Goal: Navigation & Orientation: Find specific page/section

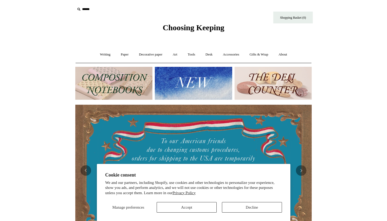
click at [107, 84] on img at bounding box center [113, 83] width 77 height 33
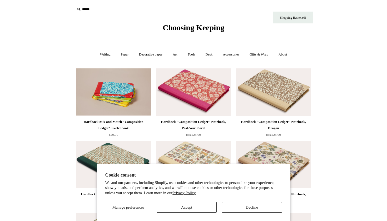
click at [232, 210] on button "Decline" at bounding box center [252, 207] width 60 height 11
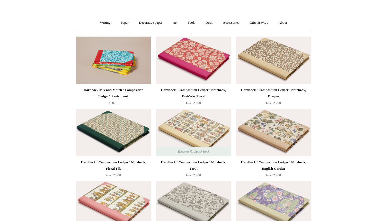
scroll to position [35, 0]
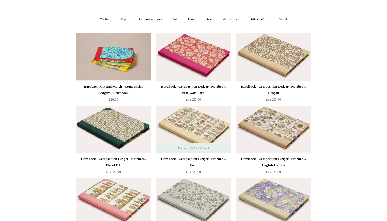
click at [172, 121] on img at bounding box center [193, 129] width 75 height 47
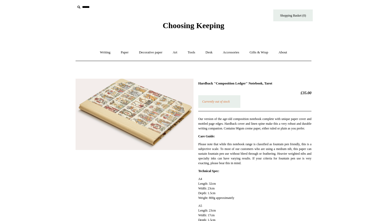
scroll to position [3, 0]
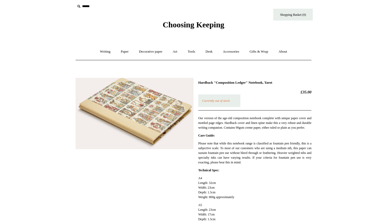
click at [160, 119] on img at bounding box center [135, 114] width 118 height 72
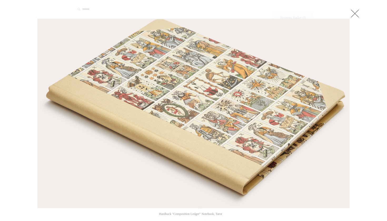
scroll to position [0, 0]
click at [358, 15] on link at bounding box center [355, 13] width 11 height 11
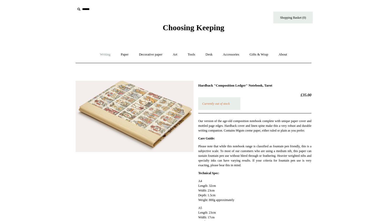
click at [97, 55] on link "Writing +" at bounding box center [105, 55] width 20 height 14
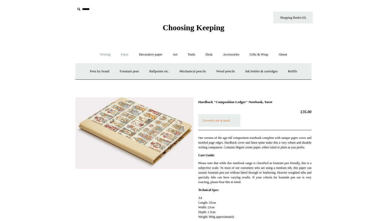
click at [119, 56] on link "Paper +" at bounding box center [124, 55] width 17 height 14
click at [146, 71] on link "📆 Dated Diaries 📆" at bounding box center [152, 71] width 38 height 14
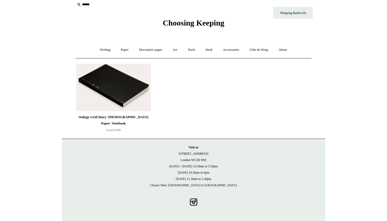
scroll to position [4, 0]
click at [144, 51] on link "Decorative paper +" at bounding box center [150, 50] width 33 height 14
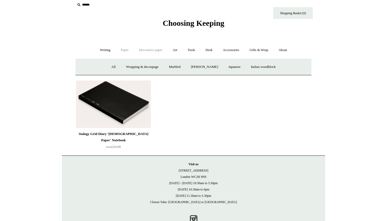
click at [126, 50] on link "Paper +" at bounding box center [124, 50] width 17 height 14
click at [115, 67] on link "Notebooks +" at bounding box center [120, 67] width 24 height 14
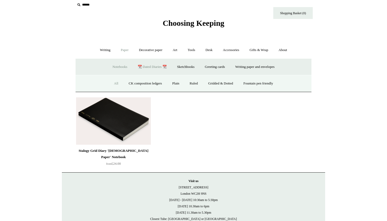
click at [113, 82] on link "All" at bounding box center [116, 84] width 14 height 14
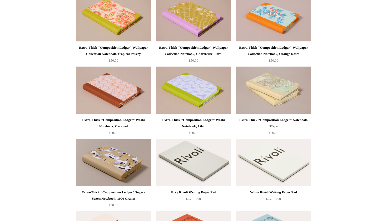
scroll to position [509, 0]
